Goal: Task Accomplishment & Management: Complete application form

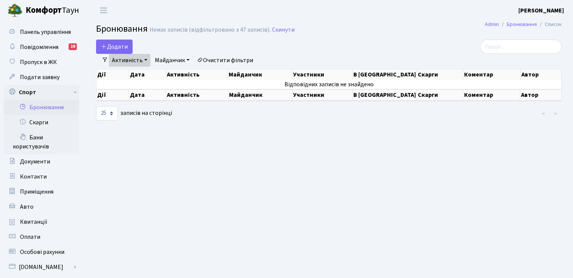
select select "25"
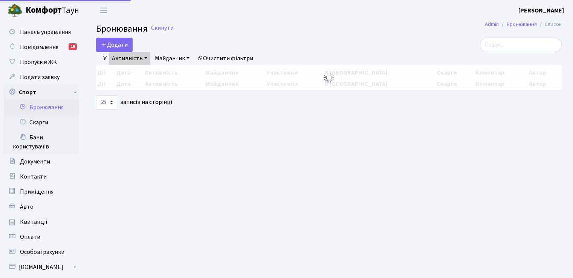
select select "25"
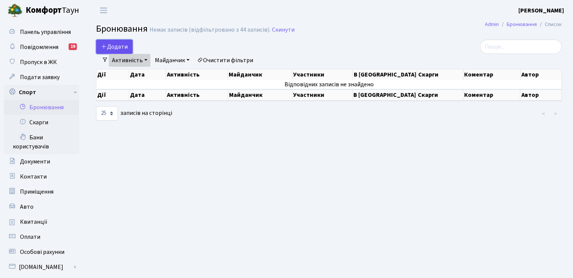
click at [118, 43] on button "Додати" at bounding box center [114, 47] width 37 height 14
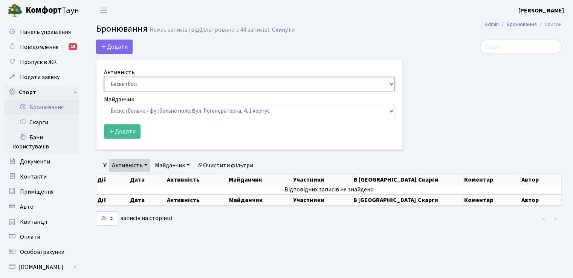
click at [140, 85] on select "Баскетбол Волейбол Йога Катання на роликах Настільний теніс Теніс Футбол Фітнес" at bounding box center [249, 84] width 291 height 14
select select "7"
click at [104, 77] on select "Баскетбол Волейбол Йога Катання на роликах Настільний теніс Теніс Футбол Фітнес" at bounding box center [249, 84] width 291 height 14
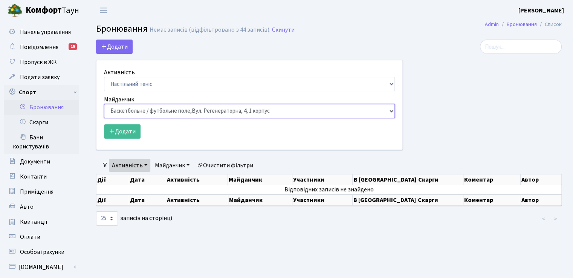
click at [143, 112] on select "Баскетбольне / футбольне поле, Вул. Регенераторна, 4, 1 корпус Баскетбольне пол…" at bounding box center [249, 111] width 291 height 14
select select "13"
click at [104, 104] on select "Баскетбольне / футбольне поле, Вул. Регенераторна, 4, 1 корпус Баскетбольне пол…" at bounding box center [249, 111] width 291 height 14
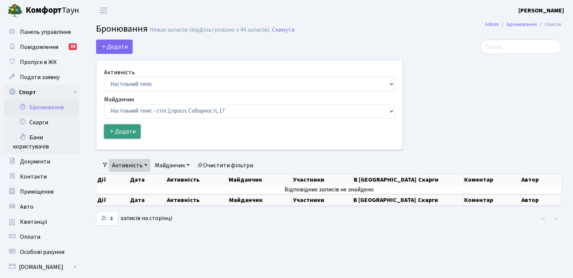
click at [129, 132] on button "Додати" at bounding box center [122, 131] width 37 height 14
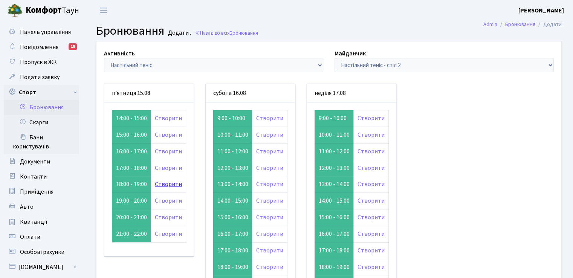
click at [168, 184] on link "Створити" at bounding box center [168, 184] width 27 height 8
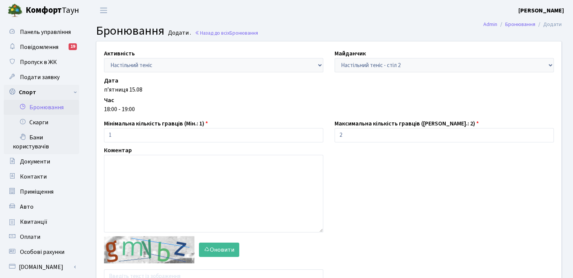
scroll to position [88, 0]
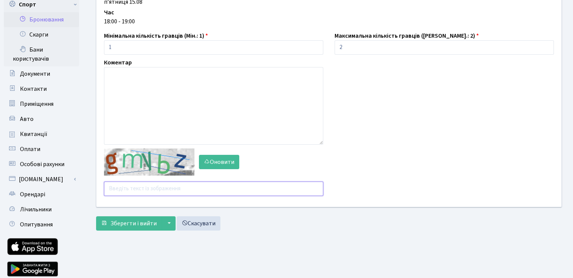
click at [139, 191] on input "text" at bounding box center [213, 189] width 219 height 14
type input "2"
type input "2dvg3"
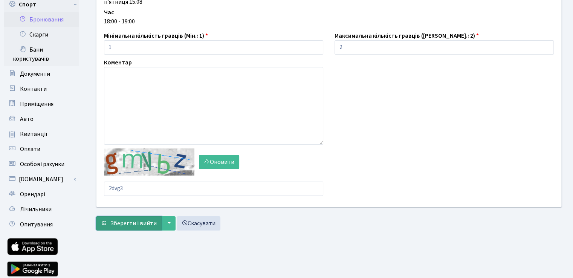
click at [144, 219] on span "Зберегти і вийти" at bounding box center [133, 223] width 46 height 8
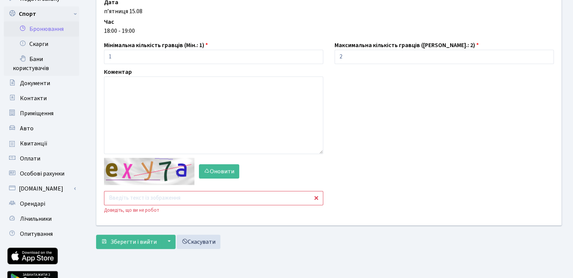
scroll to position [88, 0]
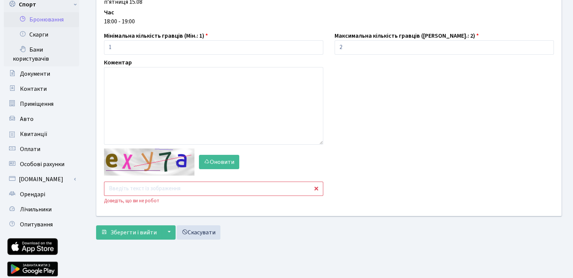
click at [145, 188] on input "text" at bounding box center [213, 189] width 219 height 14
type input "ayr7b"
click at [143, 228] on span "Зберегти і вийти" at bounding box center [133, 232] width 46 height 8
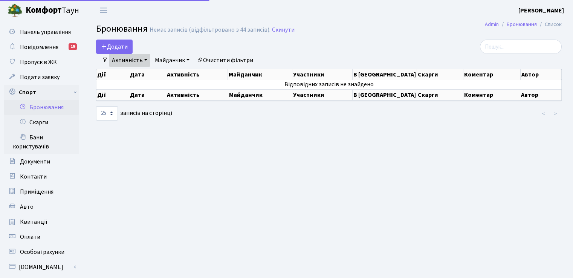
select select "25"
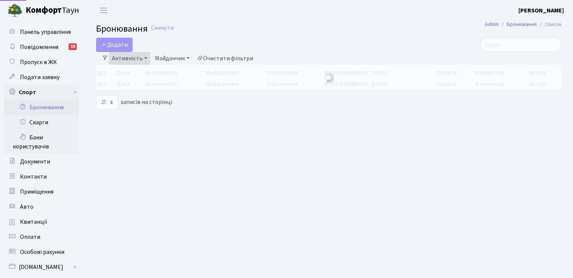
select select "25"
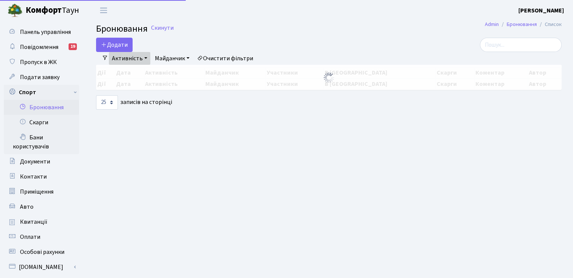
select select "25"
